Goal: Information Seeking & Learning: Learn about a topic

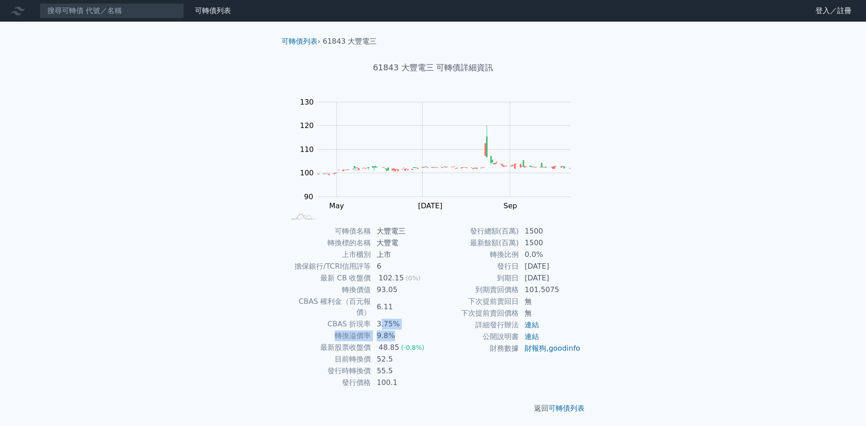
drag, startPoint x: 388, startPoint y: 318, endPoint x: 414, endPoint y: 324, distance: 27.2
click at [414, 324] on tbody "可轉債名稱 大豐電三 轉換標的名稱 大豐電 上市櫃別 上市 擔保銀行/TCRI信用評等 6 最新 CB 收盤價 102.15 (0%) 轉換價值 93.05 …" at bounding box center [359, 306] width 148 height 163
click at [414, 330] on td "9.8%" at bounding box center [402, 336] width 62 height 12
drag, startPoint x: 530, startPoint y: 257, endPoint x: 549, endPoint y: 260, distance: 18.7
click at [549, 260] on td "0.0%" at bounding box center [550, 255] width 62 height 12
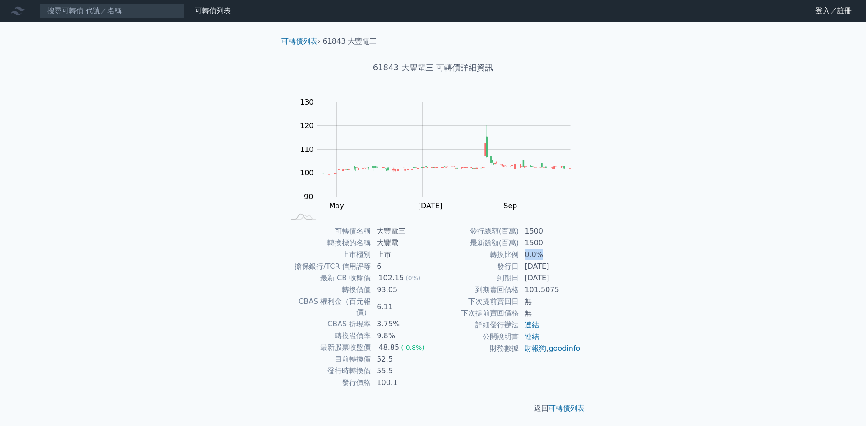
click at [549, 260] on td "0.0%" at bounding box center [550, 255] width 62 height 12
